Goal: Communication & Community: Answer question/provide support

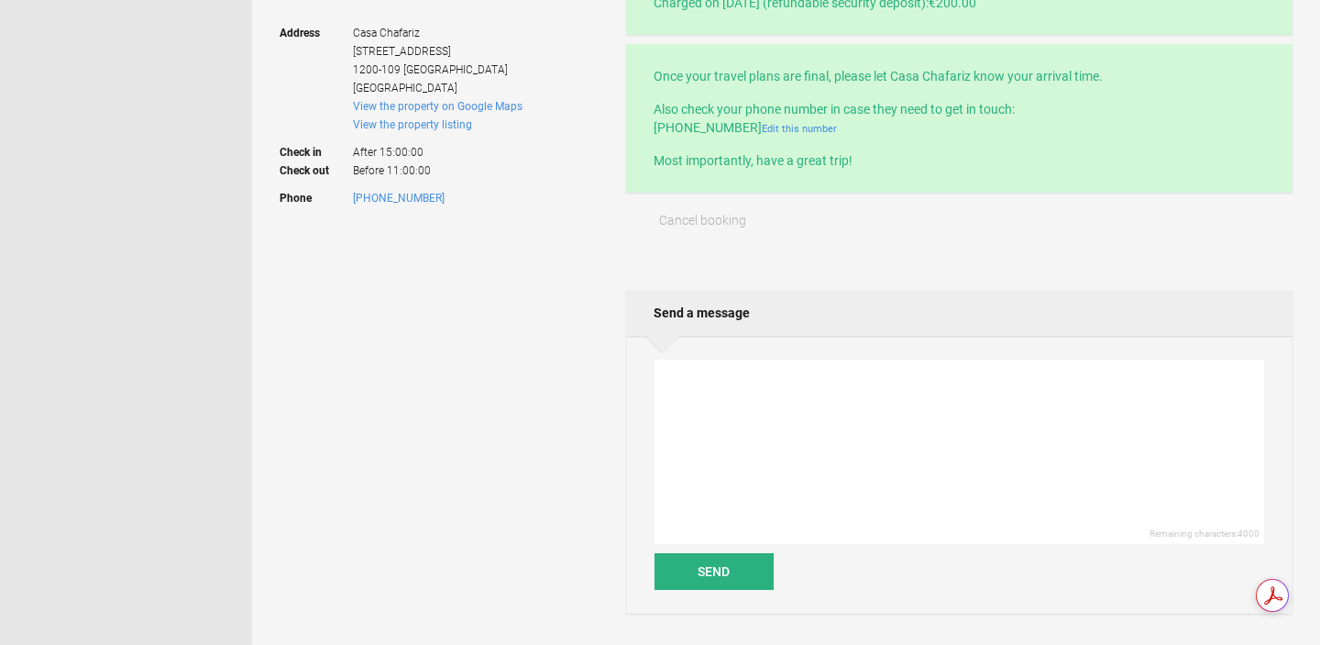
scroll to position [490, 0]
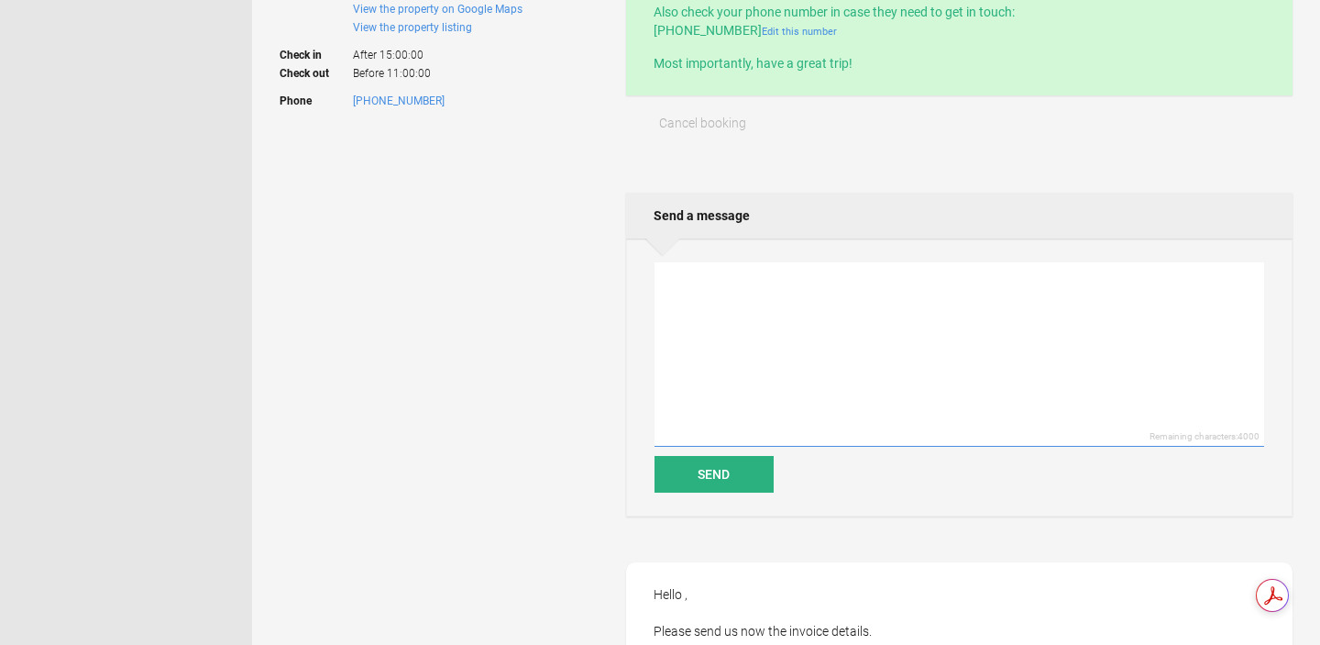
click at [773, 292] on textarea at bounding box center [960, 354] width 610 height 184
click at [667, 315] on textarea "I am back with the details for the invoice. thank you so much. Raluca" at bounding box center [960, 354] width 610 height 184
click at [703, 331] on textarea "I am back with the details for the invoice. Thank you so much. Raluca" at bounding box center [960, 354] width 610 height 184
paste textarea "SC LUCKY BEE ADVISOR SRL TVA: 48000684 CUI: 46499961 J35/3317/2022 [PERSON_NAME…"
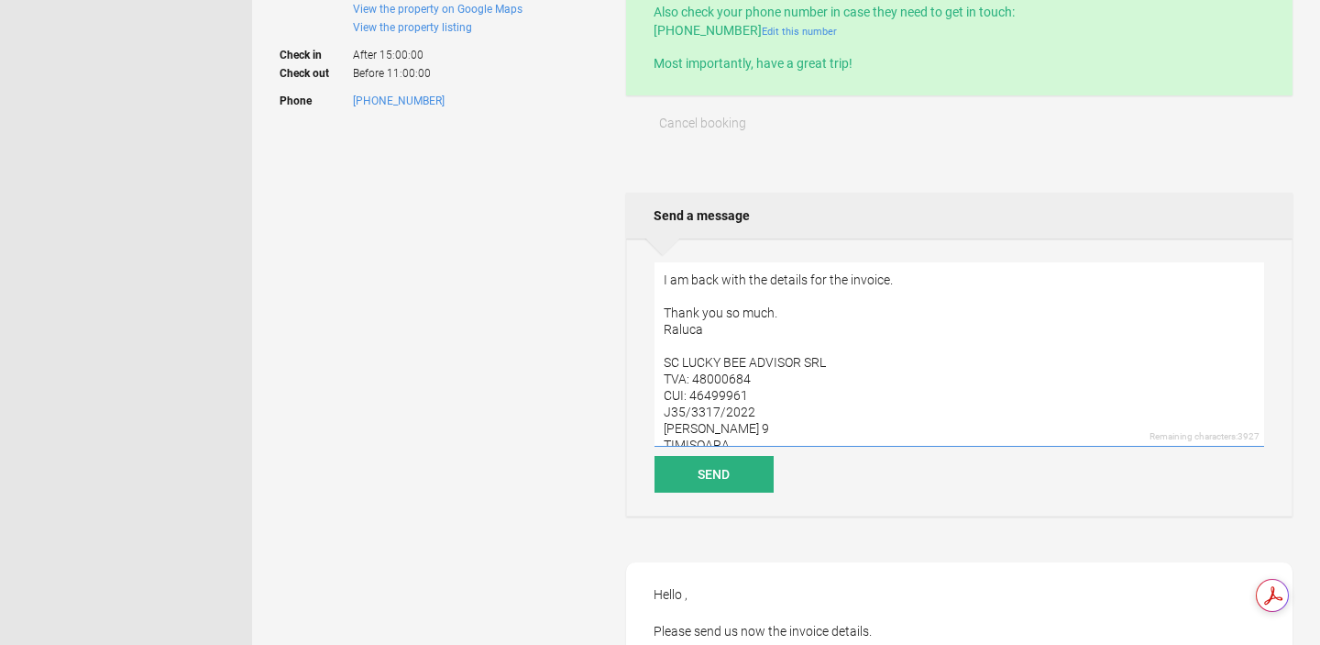
scroll to position [23, 0]
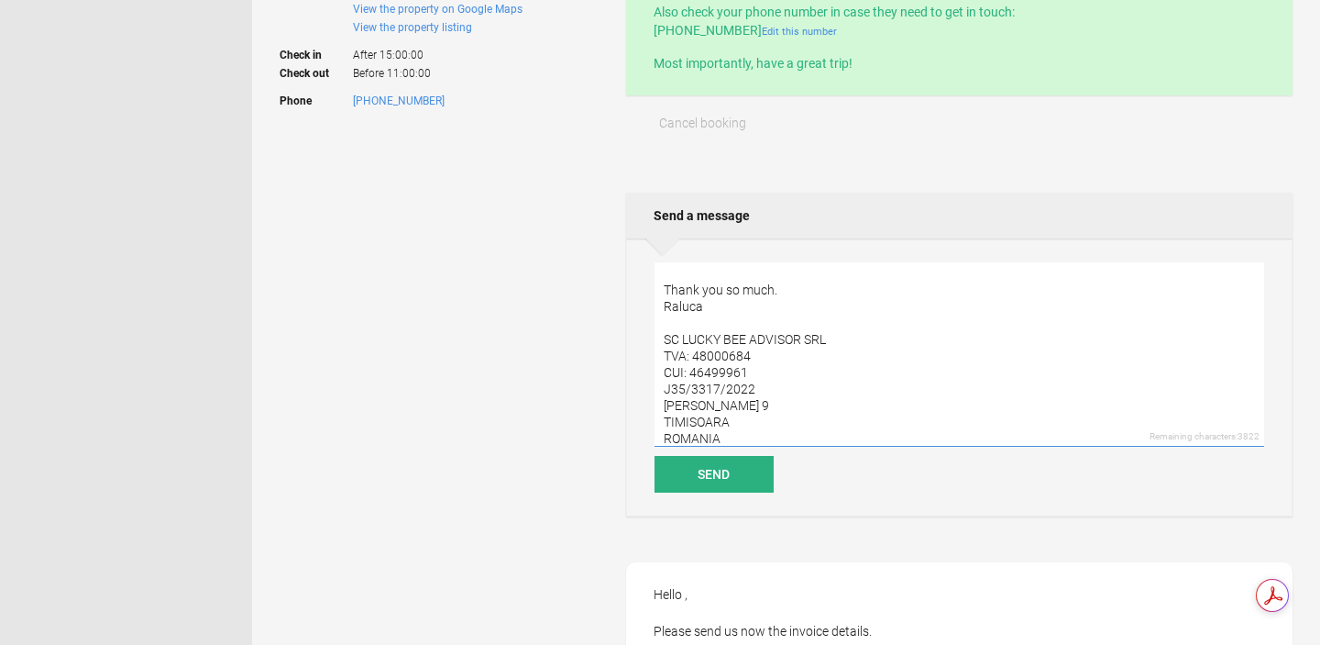
drag, startPoint x: 665, startPoint y: 357, endPoint x: 692, endPoint y: 358, distance: 27.5
click at [692, 358] on textarea "I am back with the details for the invoice. Thank you so much. Raluca SC LUCKY …" at bounding box center [960, 354] width 610 height 184
drag, startPoint x: 666, startPoint y: 370, endPoint x: 790, endPoint y: 370, distance: 124.7
click at [790, 370] on textarea "I am back with the details for the invoice. Thank you so much. Raluca SC LUCKY …" at bounding box center [960, 354] width 610 height 184
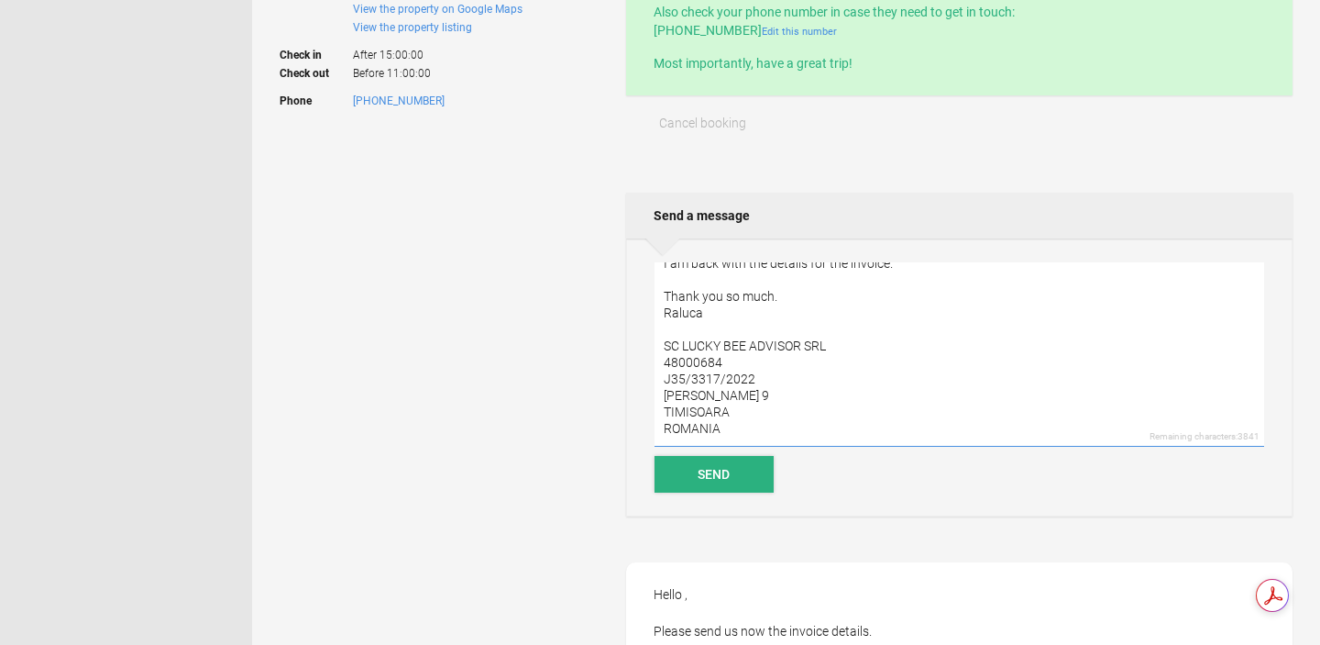
type textarea "I am back with the details for the invoice. Thank you so much. Raluca SC LUCKY …"
click at [732, 469] on button "Send" at bounding box center [714, 474] width 119 height 37
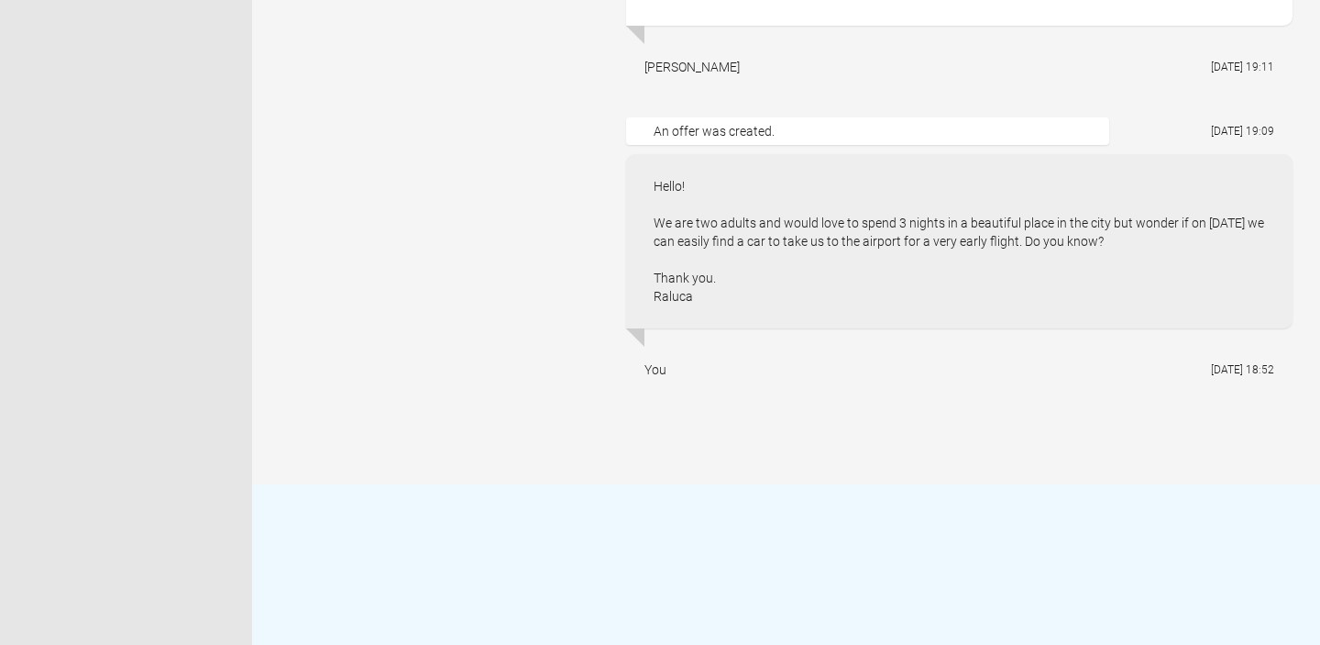
scroll to position [6778, 0]
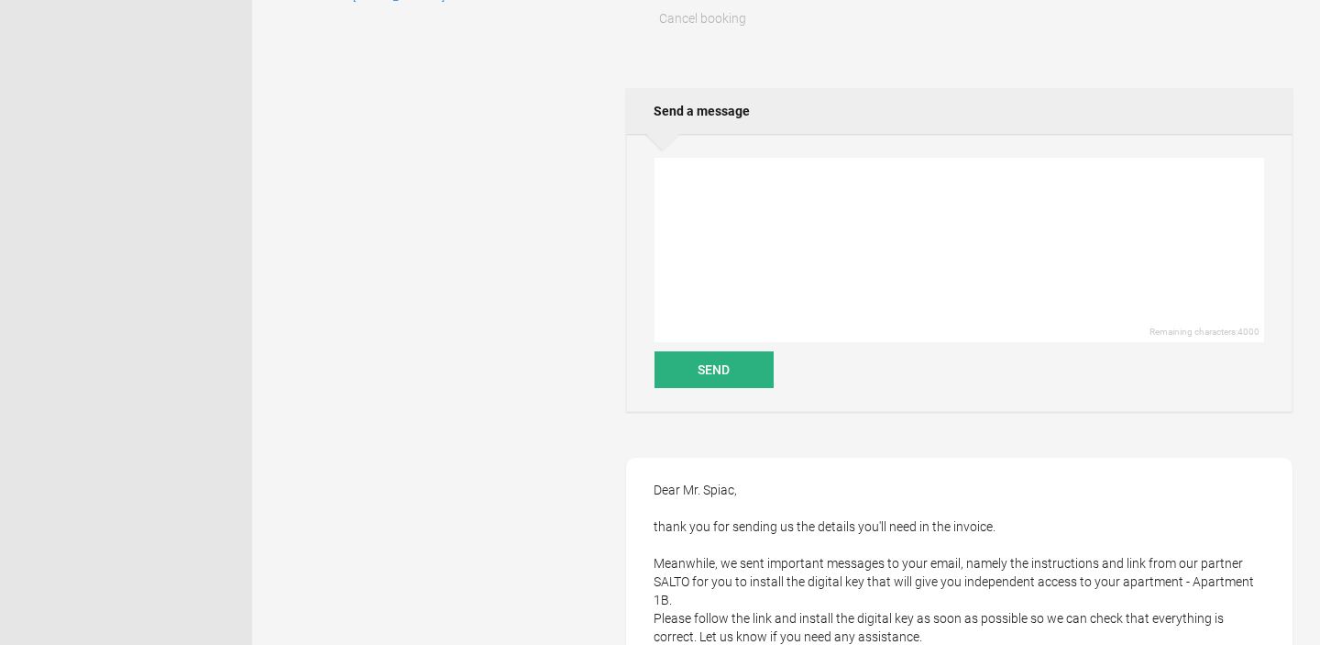
scroll to position [520, 0]
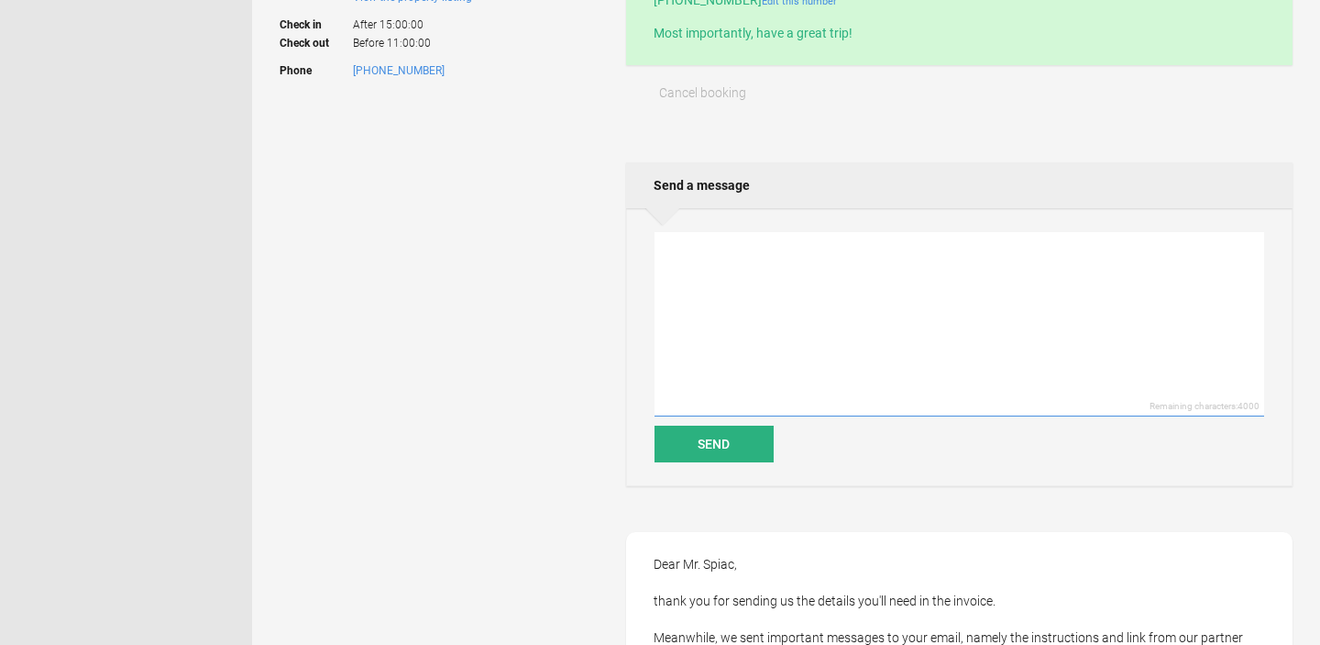
click at [729, 247] on textarea at bounding box center [960, 324] width 610 height 184
type textarea "t"
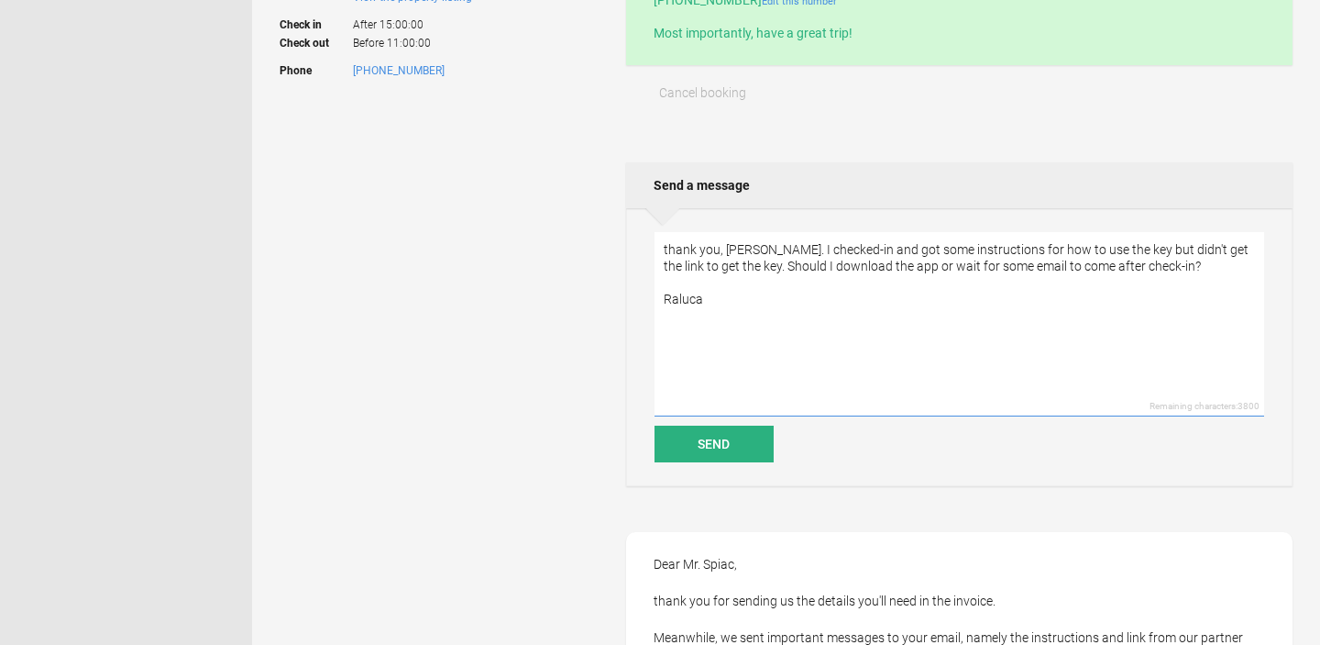
click at [667, 249] on textarea "thank you, Sonia. I checked-in and got some instructions for how to use the key…" at bounding box center [960, 324] width 610 height 184
type textarea "Thank you, Sonia. I checked-in and got some instructions for how to use the key…"
click at [708, 447] on button "Send" at bounding box center [714, 443] width 119 height 37
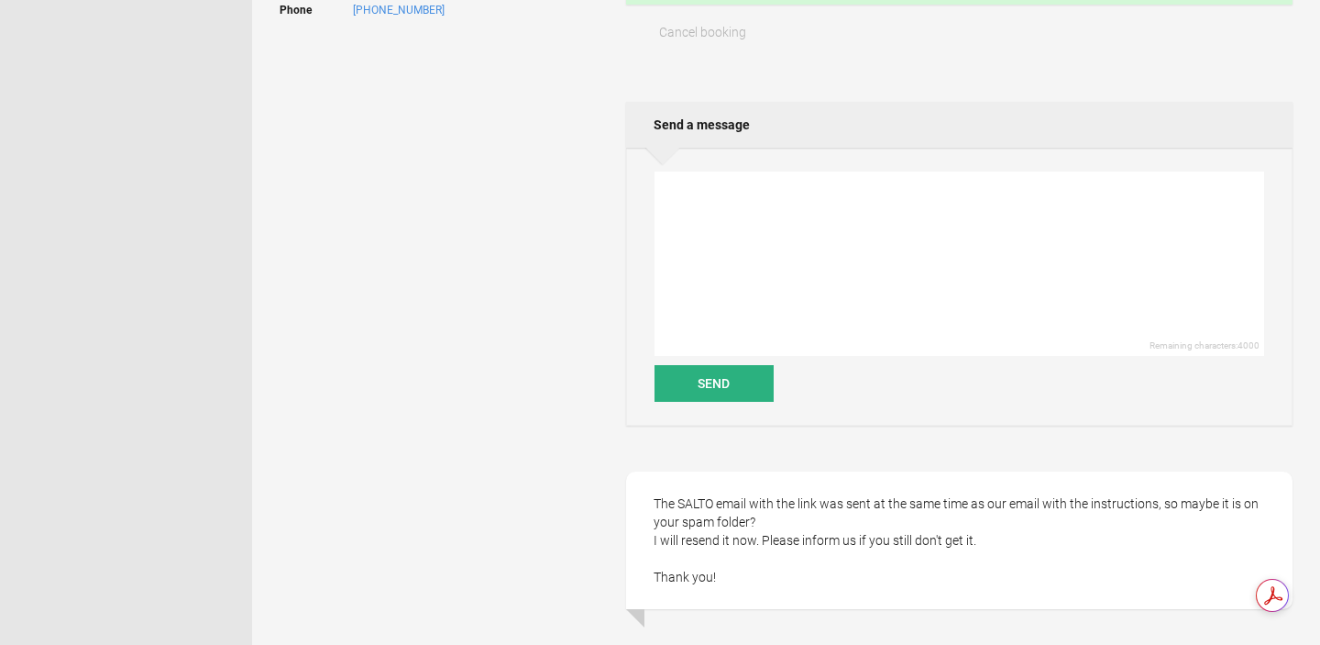
scroll to position [567, 0]
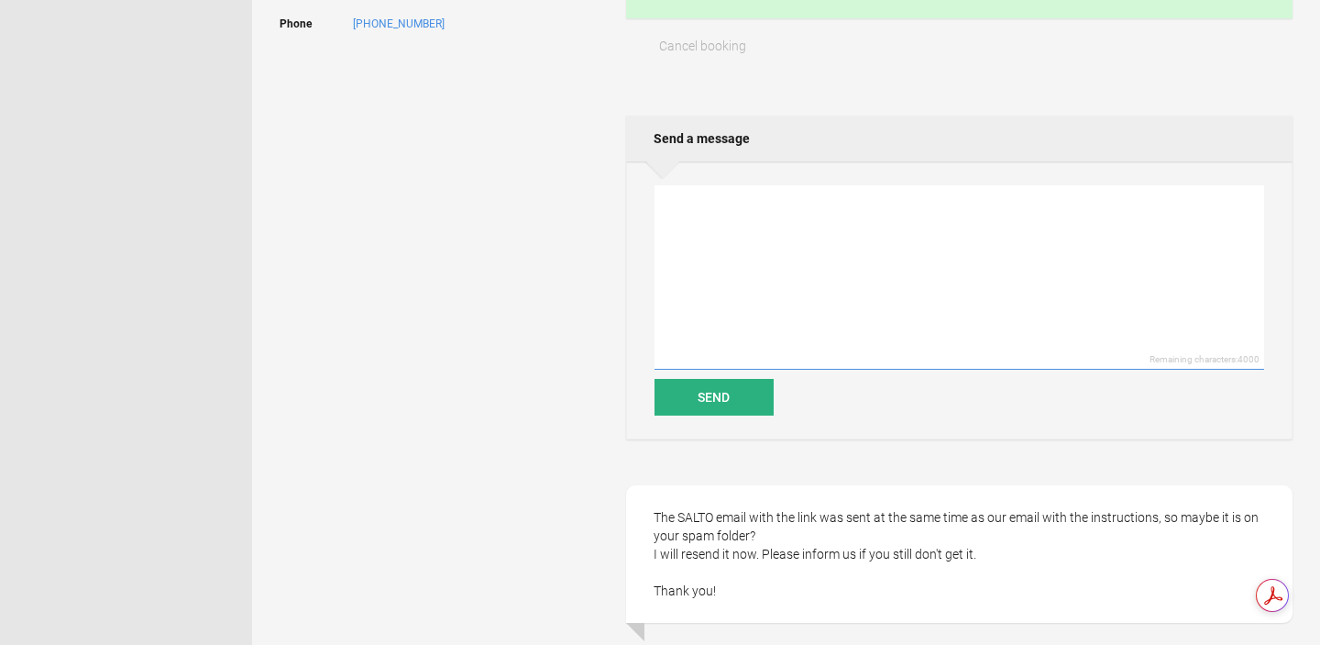
click at [742, 204] on textarea at bounding box center [960, 277] width 610 height 184
type textarea "It worked, it was in spam."
click at [700, 394] on button "Send" at bounding box center [714, 397] width 119 height 37
